Goal: Transaction & Acquisition: Purchase product/service

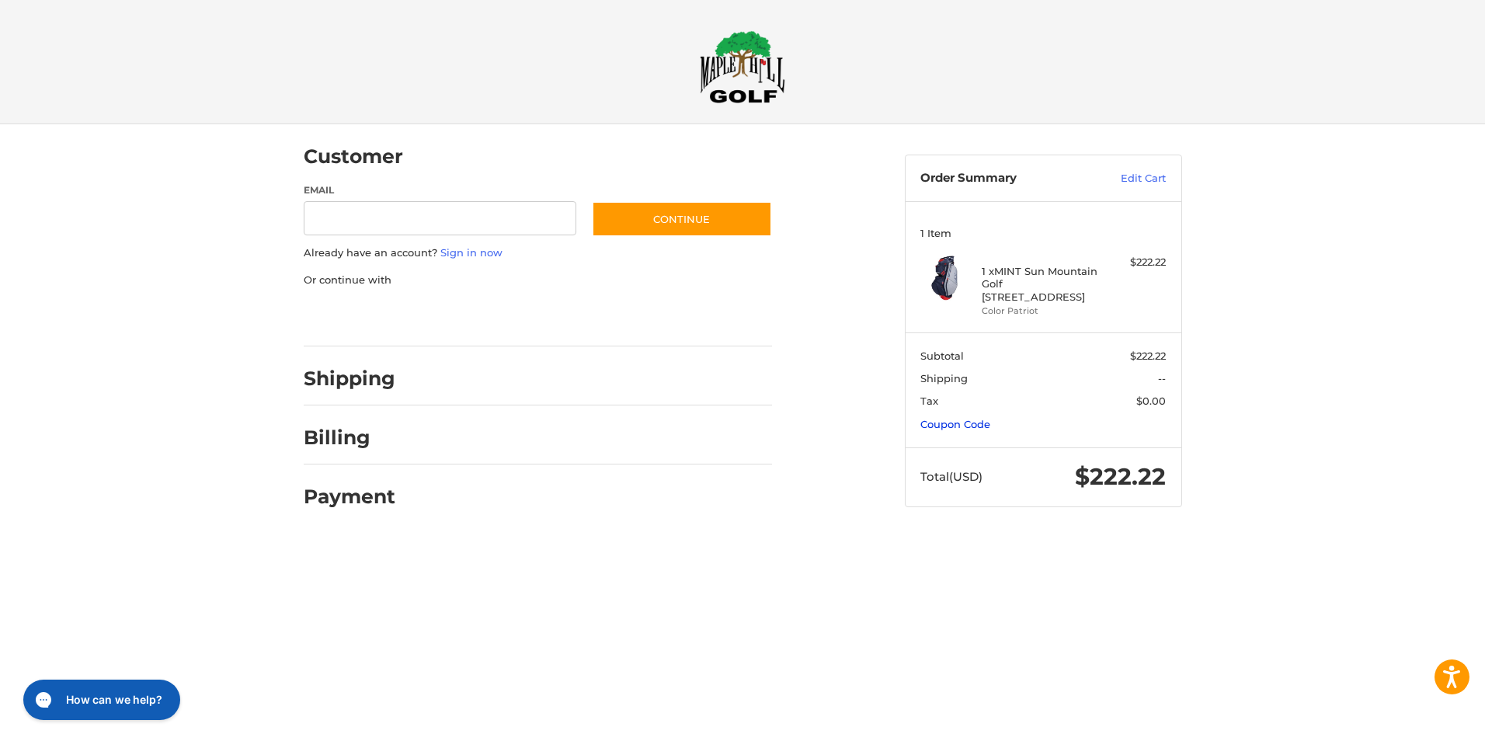
click at [956, 423] on link "Coupon Code" at bounding box center [955, 424] width 70 height 12
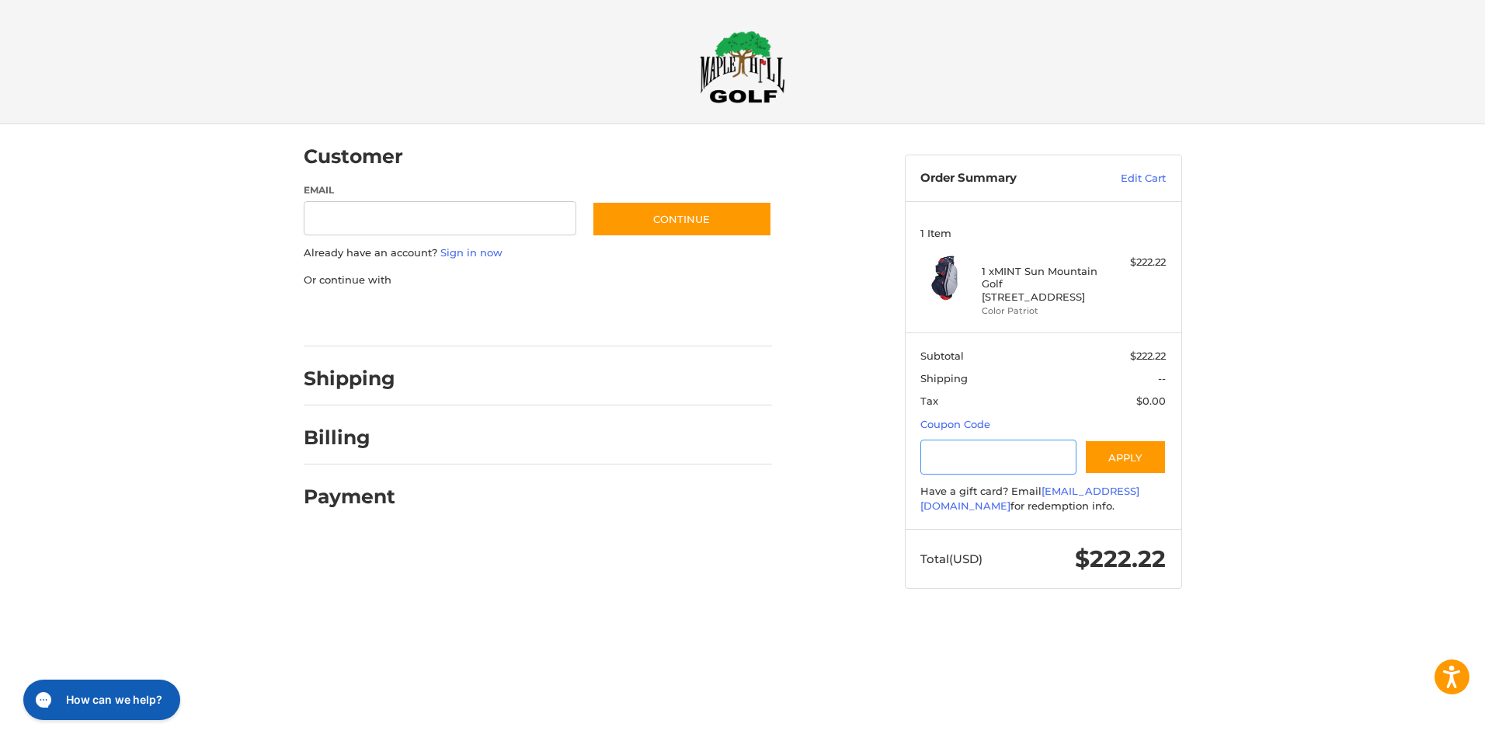
click at [968, 460] on input "Gift Certificate or Coupon Code" at bounding box center [998, 457] width 156 height 35
click at [1129, 454] on button "Apply" at bounding box center [1125, 457] width 82 height 35
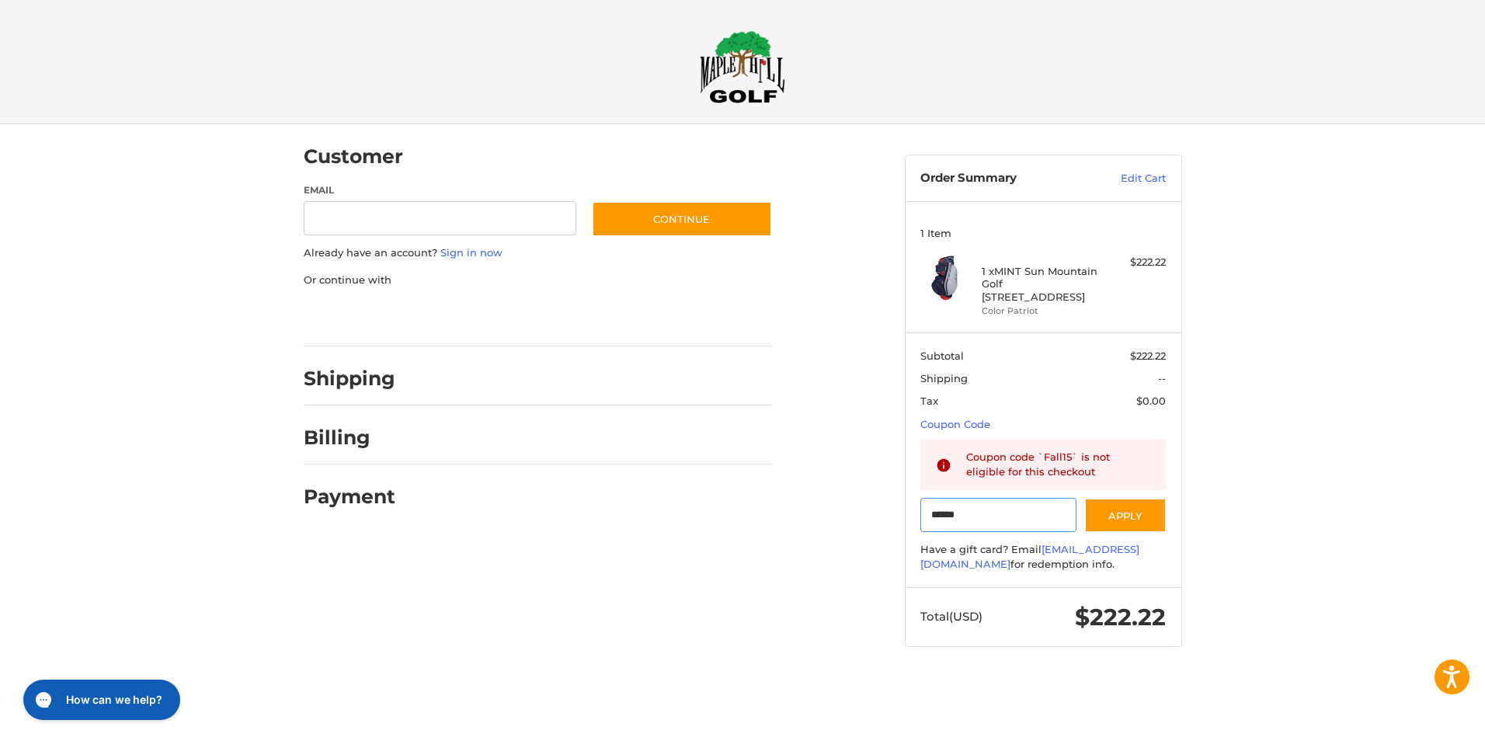
drag, startPoint x: 997, startPoint y: 505, endPoint x: 913, endPoint y: 505, distance: 83.9
click at [913, 505] on section "Subtotal $222.22 Shipping -- Tax $0.00 Coupon Code Gift Certificate or Coupon C…" at bounding box center [1043, 459] width 276 height 255
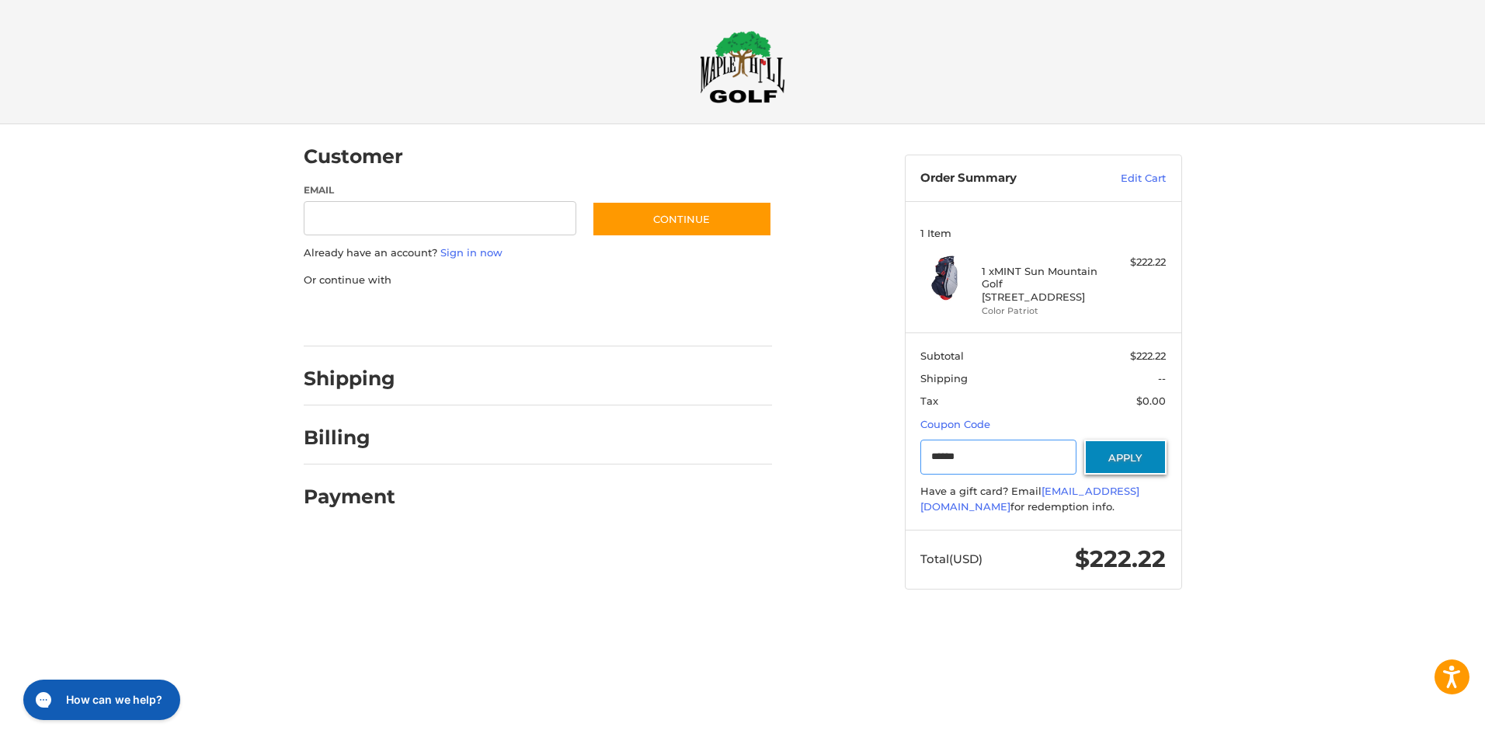
type input "******"
click at [1128, 460] on button "Apply" at bounding box center [1125, 457] width 82 height 35
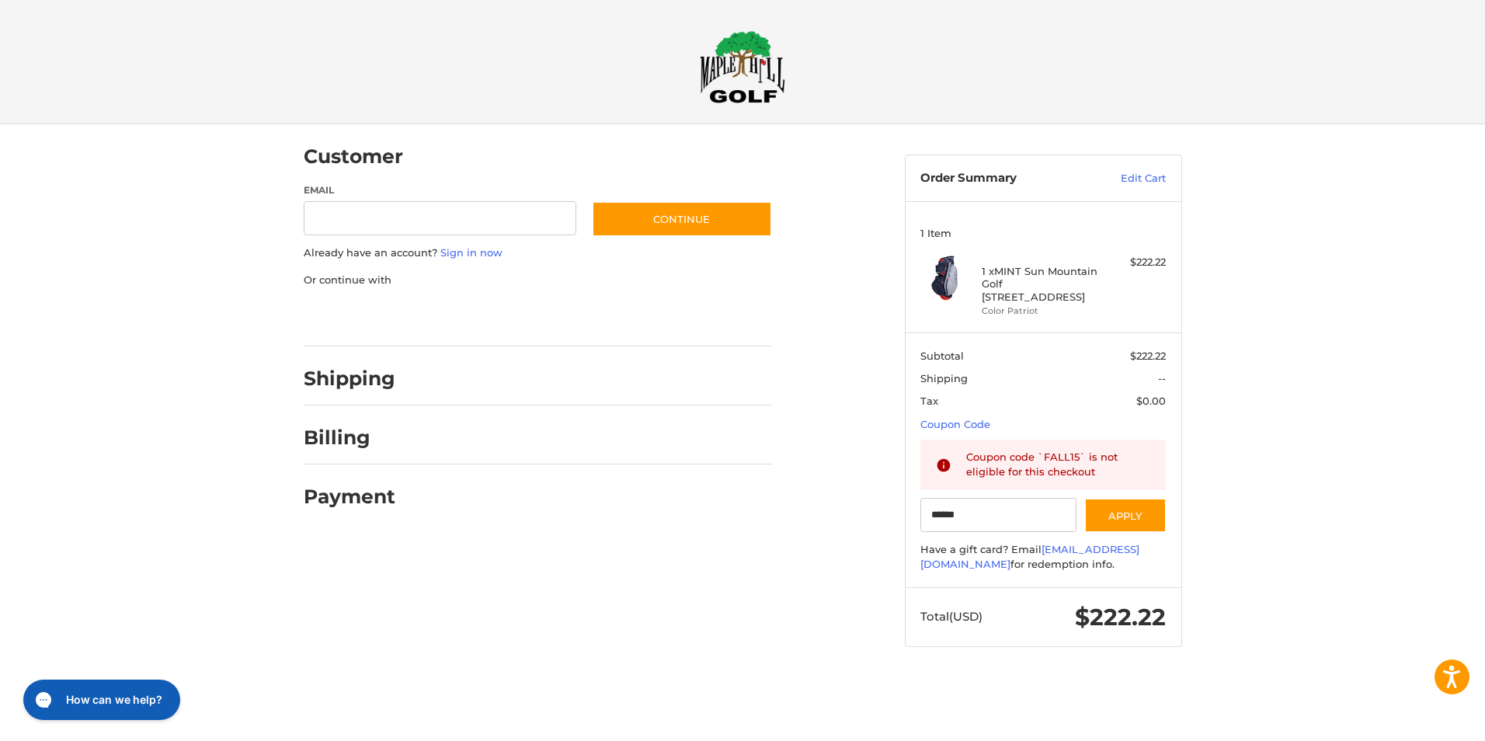
click at [749, 68] on img at bounding box center [742, 66] width 85 height 73
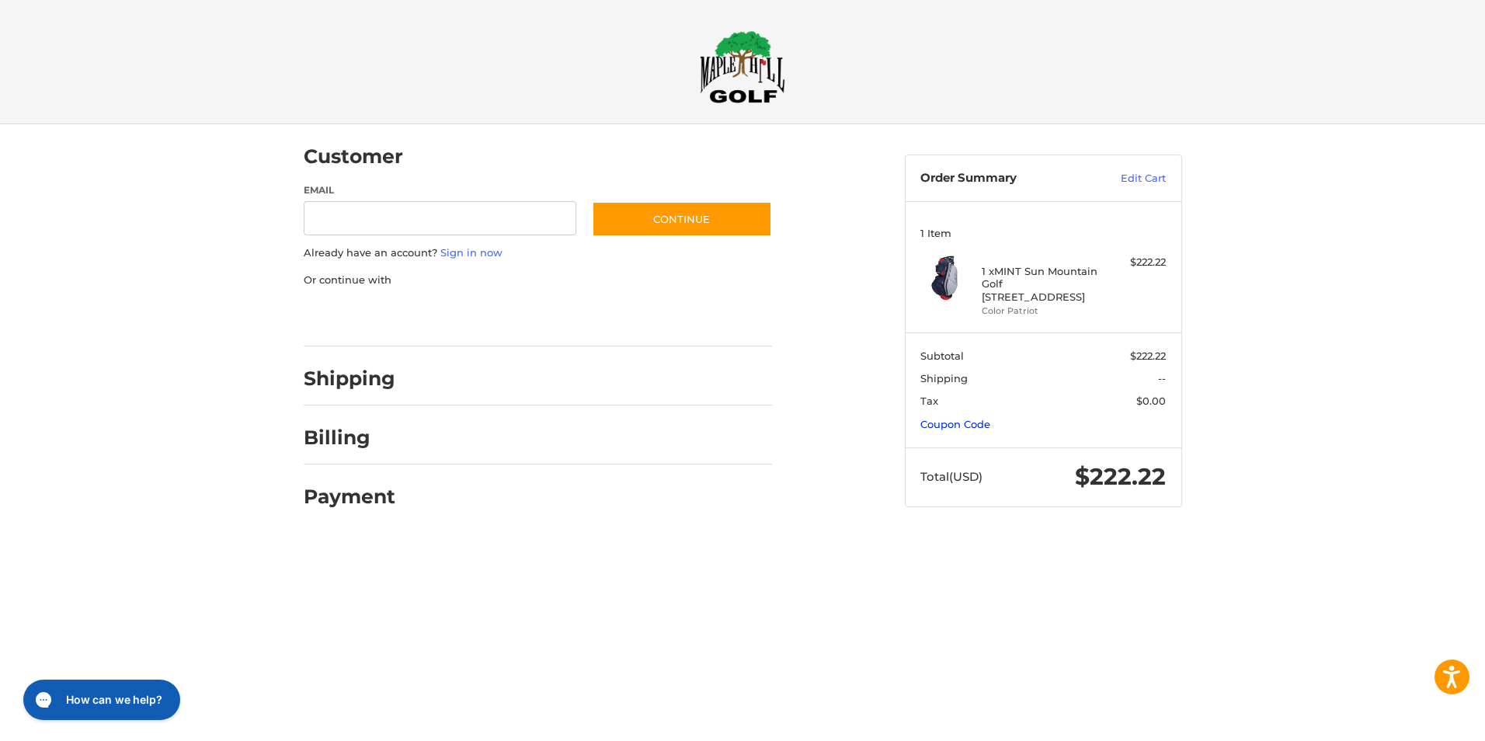
click at [954, 426] on link "Coupon Code" at bounding box center [955, 424] width 70 height 12
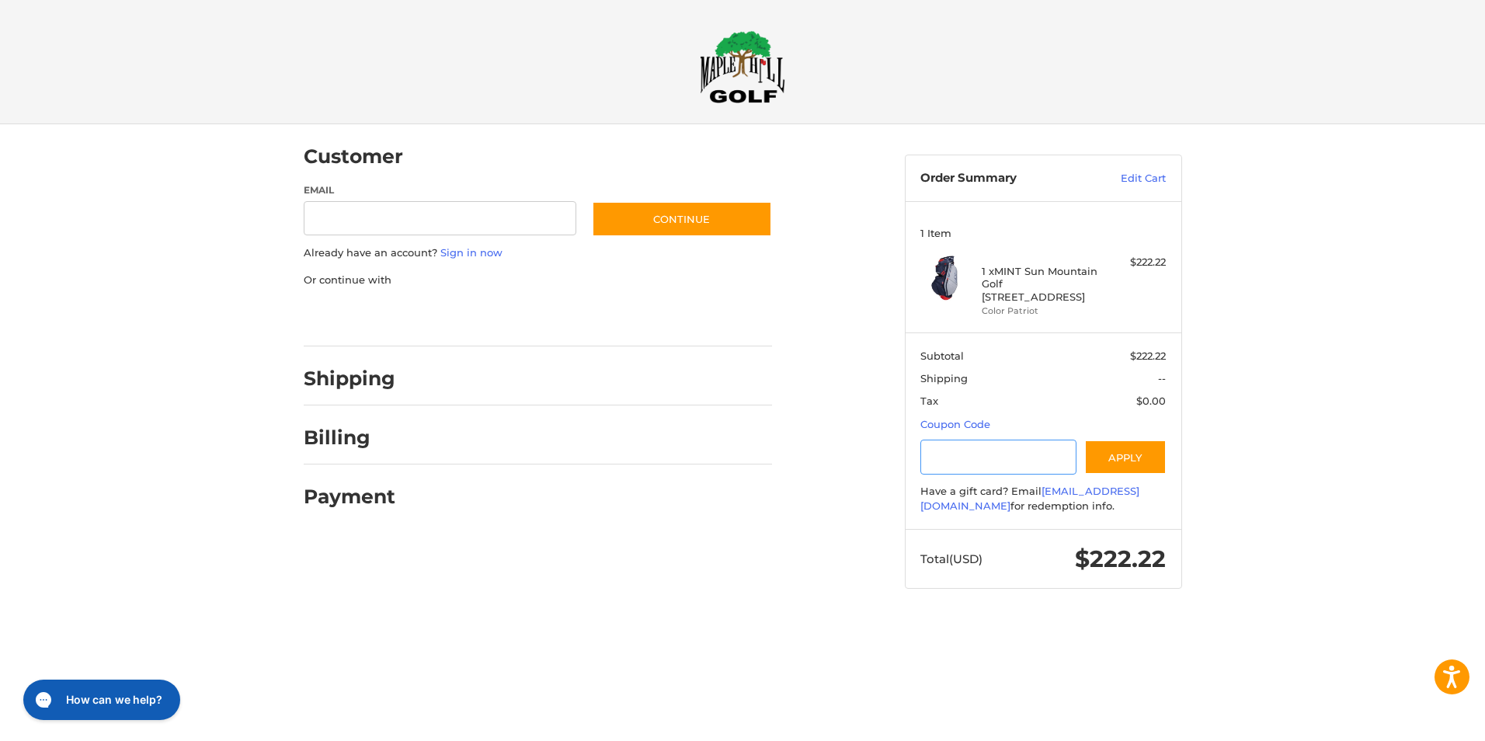
click at [1019, 471] on input "Gift Certificate or Coupon Code" at bounding box center [998, 457] width 156 height 35
type input "******"
click at [1126, 460] on button "Apply" at bounding box center [1125, 457] width 82 height 35
